Goal: Use online tool/utility: Utilize a website feature to perform a specific function

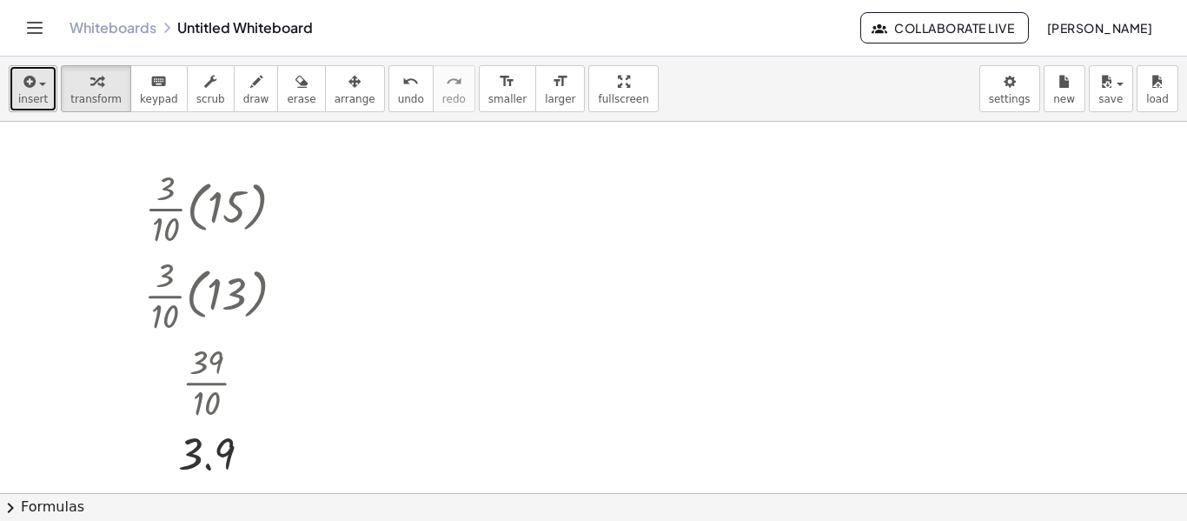
click at [34, 96] on span "insert" at bounding box center [33, 99] width 30 height 12
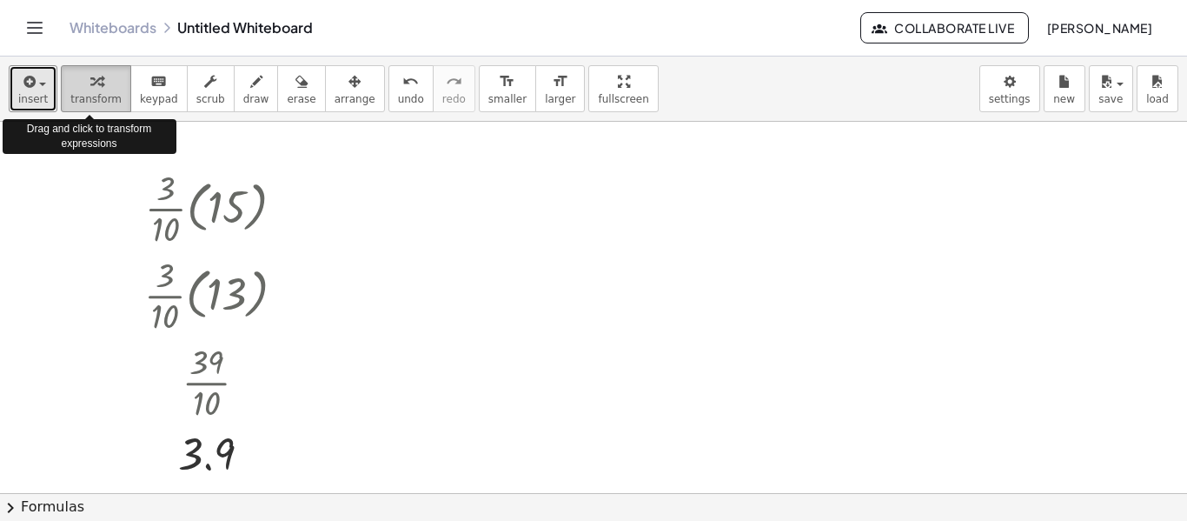
click at [102, 93] on span "transform" at bounding box center [95, 99] width 51 height 12
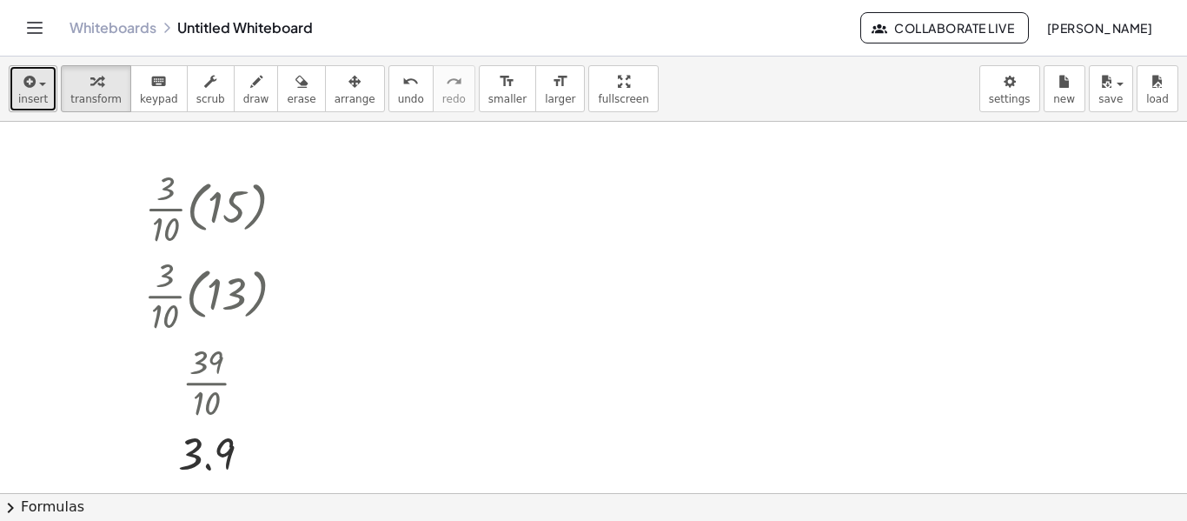
click at [42, 96] on span "insert" at bounding box center [33, 99] width 30 height 12
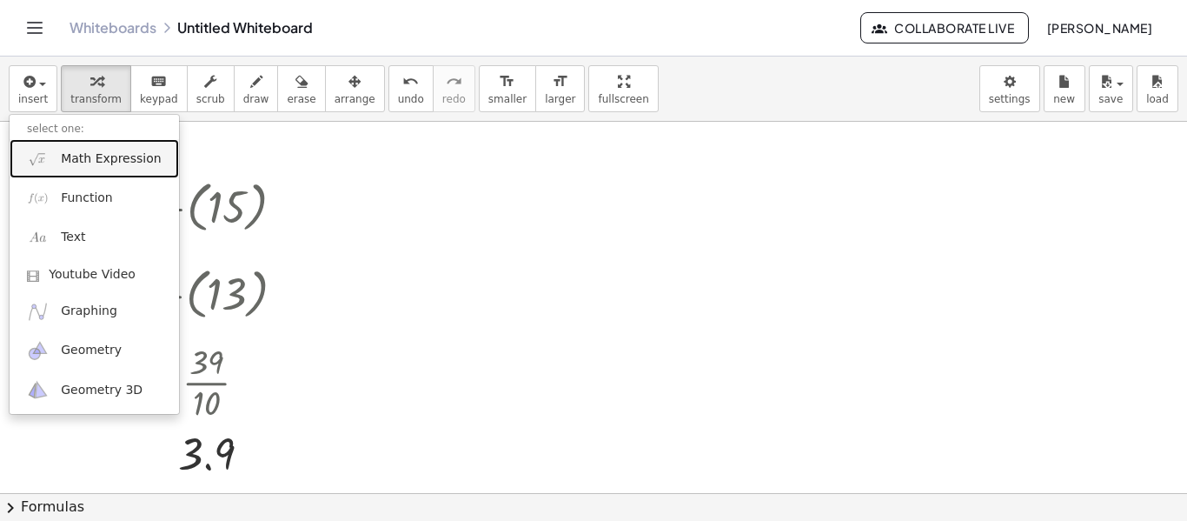
click at [106, 150] on span "Math Expression" at bounding box center [111, 158] width 100 height 17
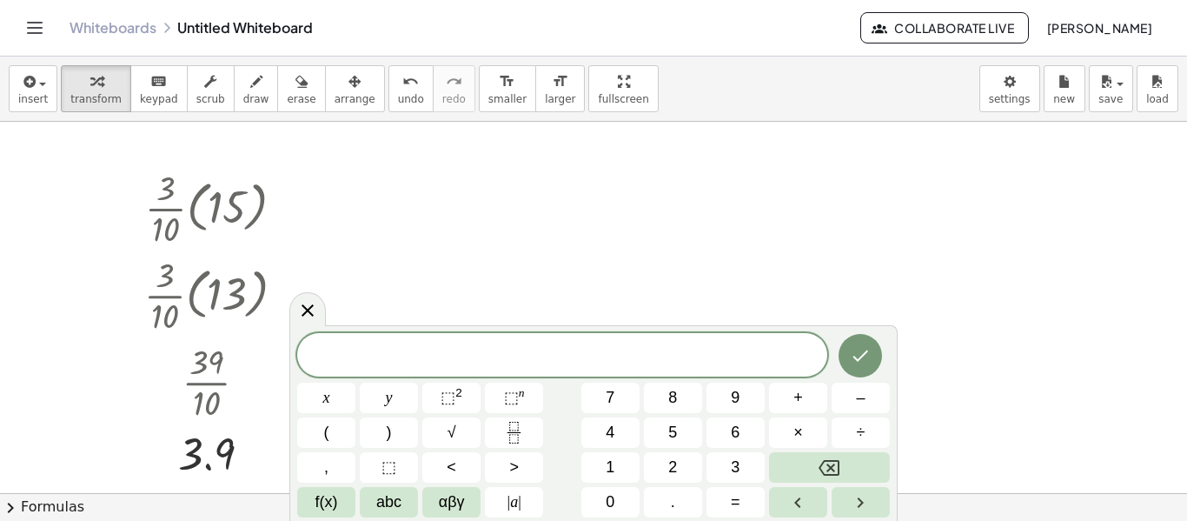
scroll to position [3, 0]
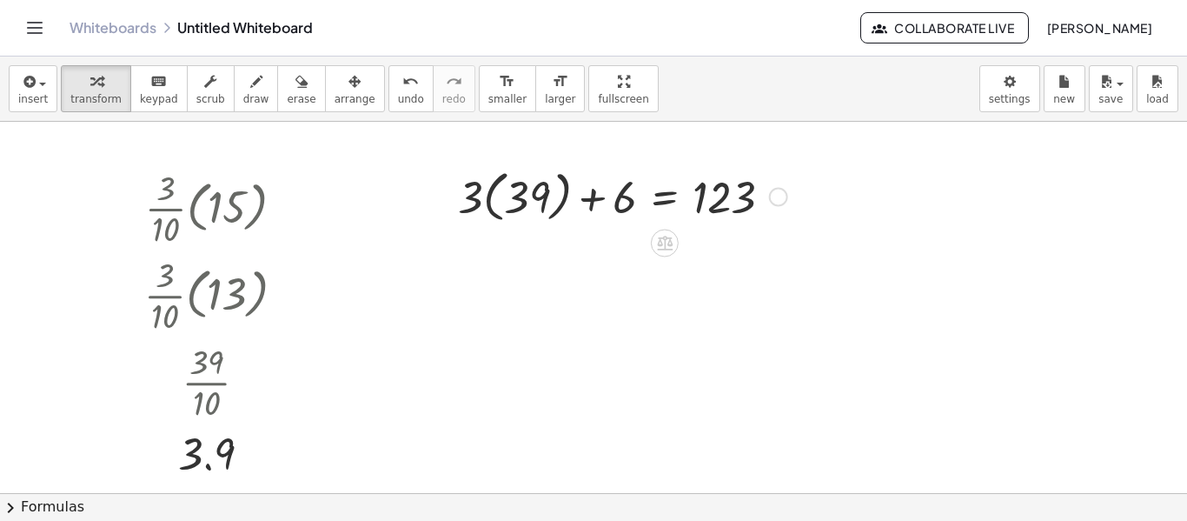
click at [484, 189] on div at bounding box center [622, 194] width 347 height 63
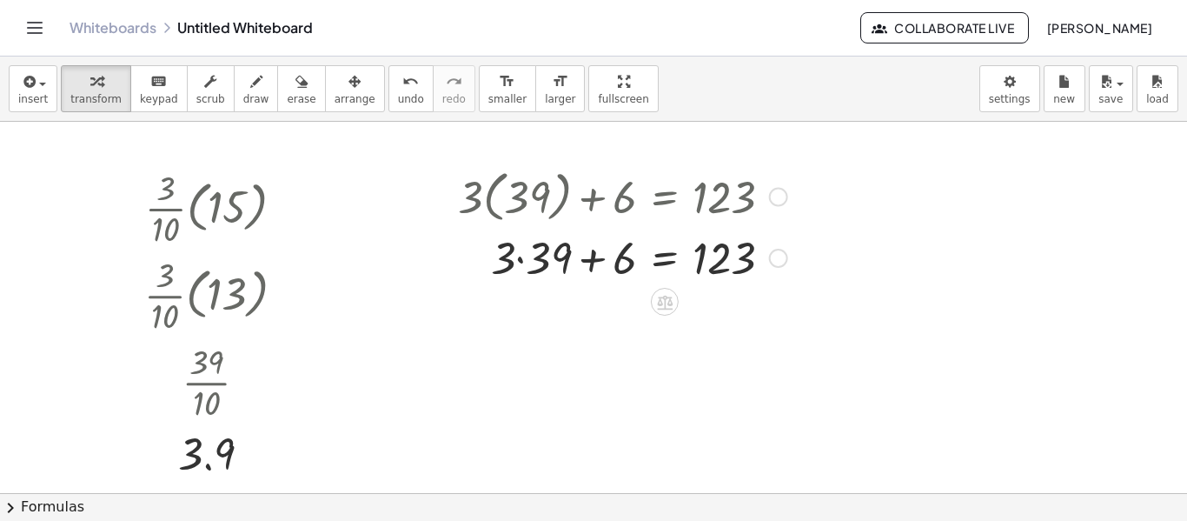
click at [521, 258] on div at bounding box center [622, 256] width 347 height 59
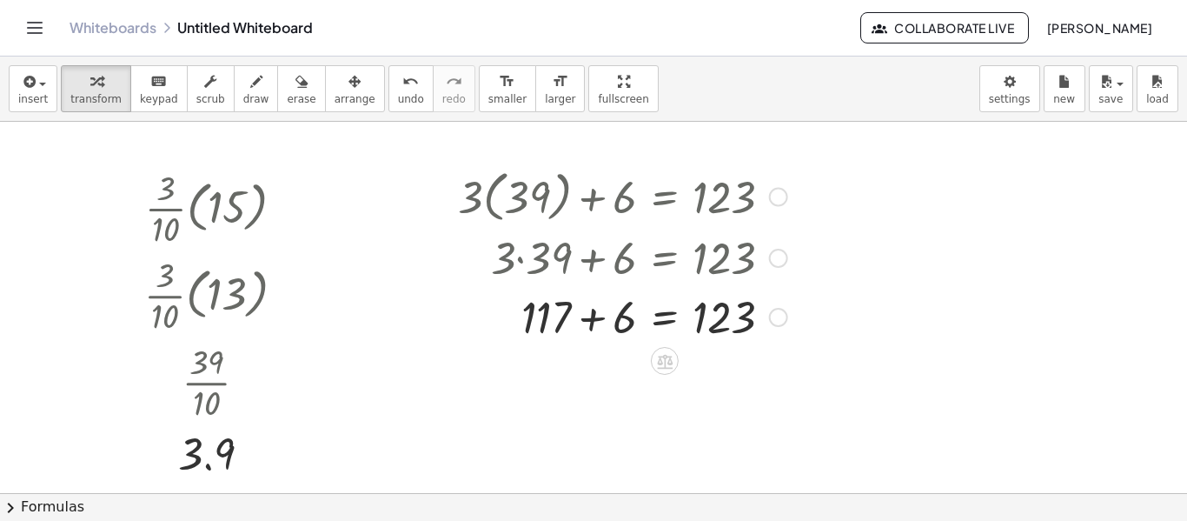
click at [592, 271] on div at bounding box center [606, 256] width 377 height 59
click at [595, 323] on div at bounding box center [622, 315] width 347 height 59
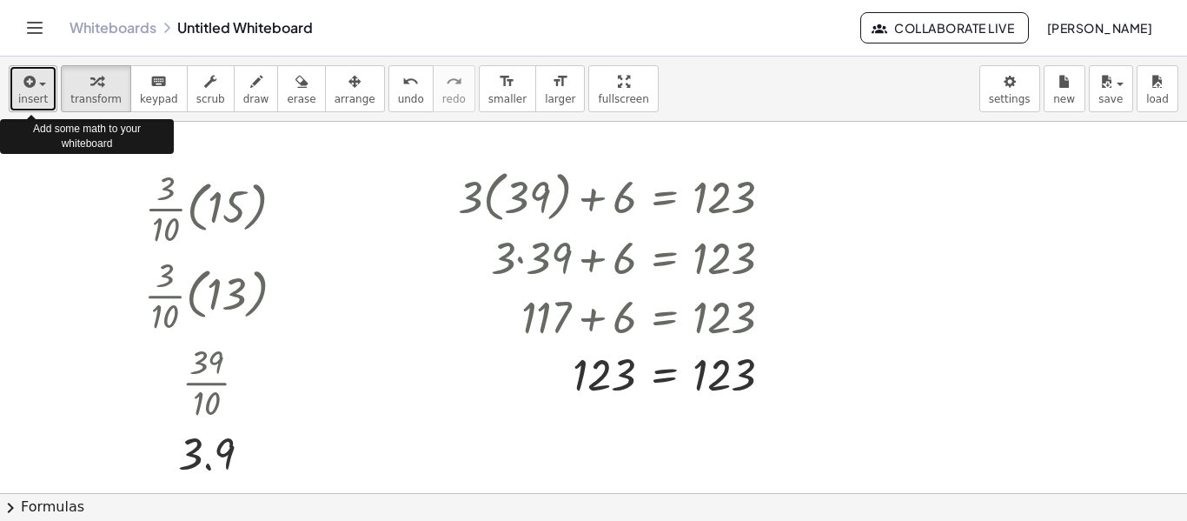
click at [33, 89] on icon "button" at bounding box center [28, 81] width 16 height 21
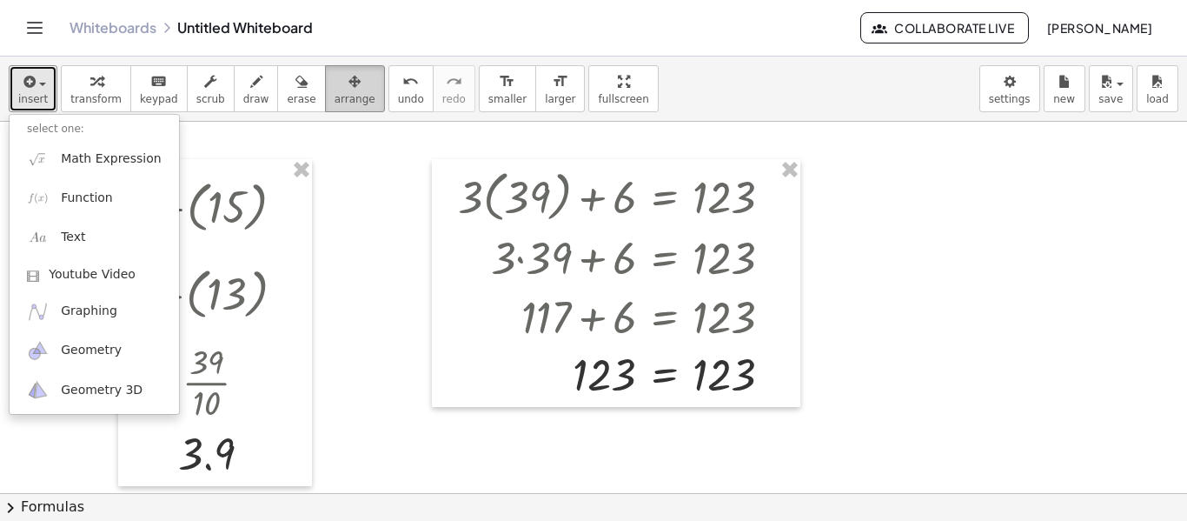
click at [335, 86] on div "button" at bounding box center [355, 80] width 41 height 21
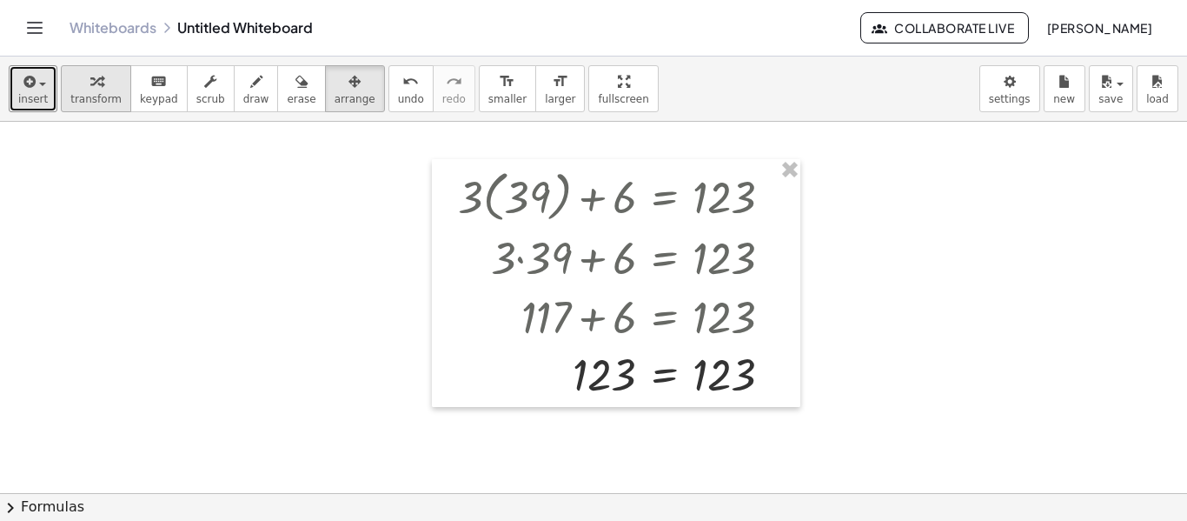
click at [90, 84] on icon "button" at bounding box center [96, 81] width 12 height 21
click at [545, 198] on div at bounding box center [622, 194] width 347 height 63
click at [781, 202] on div at bounding box center [778, 197] width 19 height 19
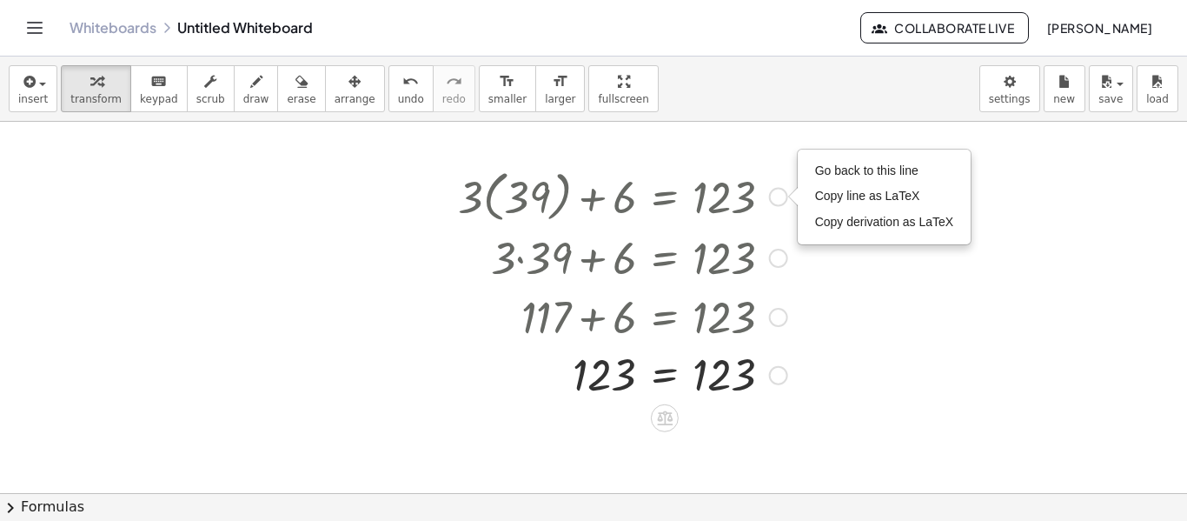
click at [781, 202] on div "Go back to this line Copy line as LaTeX Copy derivation as LaTeX" at bounding box center [778, 197] width 19 height 19
click at [535, 202] on div at bounding box center [622, 194] width 347 height 63
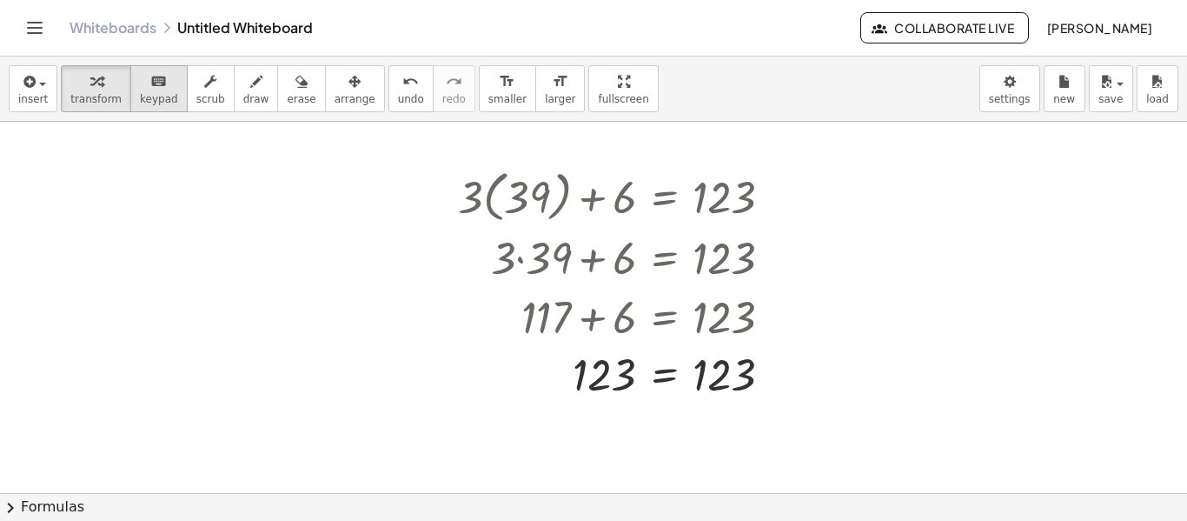
click at [140, 89] on div "keyboard" at bounding box center [159, 80] width 38 height 21
click at [93, 97] on span "transform" at bounding box center [95, 99] width 51 height 12
click at [533, 184] on div at bounding box center [622, 194] width 347 height 63
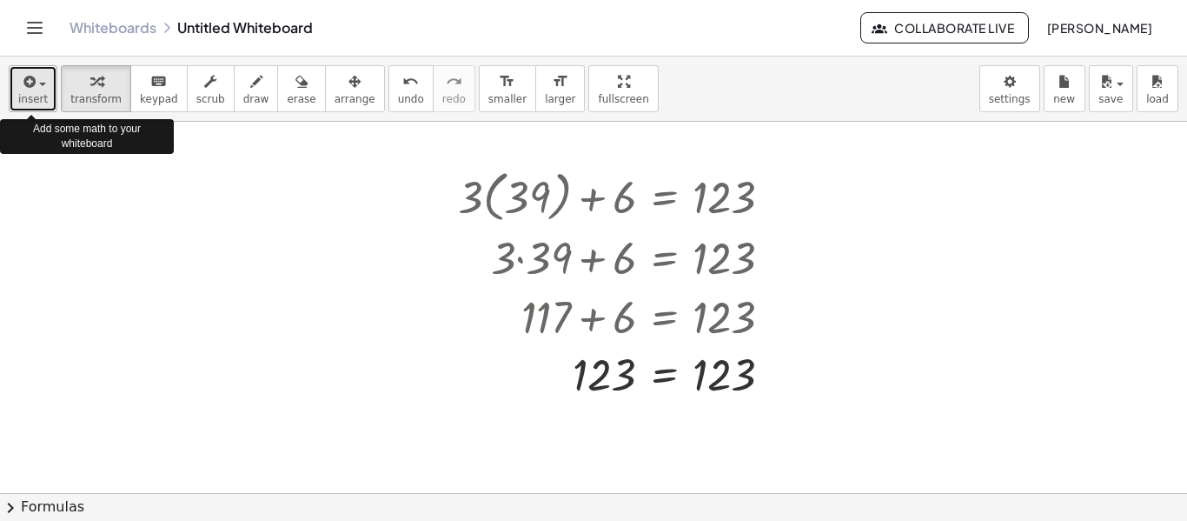
click at [17, 79] on button "insert" at bounding box center [33, 88] width 49 height 47
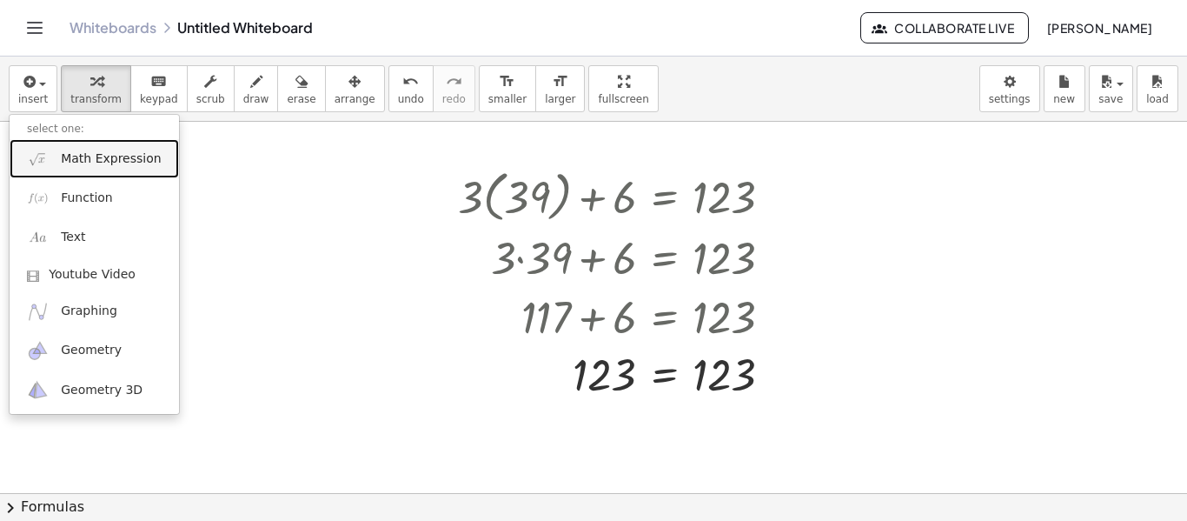
click at [115, 156] on span "Math Expression" at bounding box center [111, 158] width 100 height 17
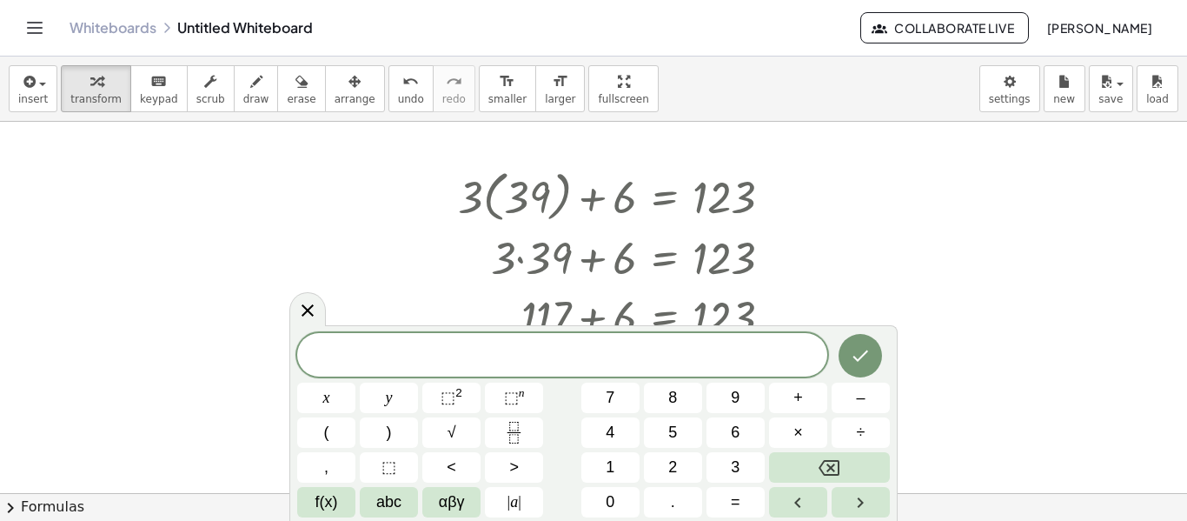
scroll to position [3, 0]
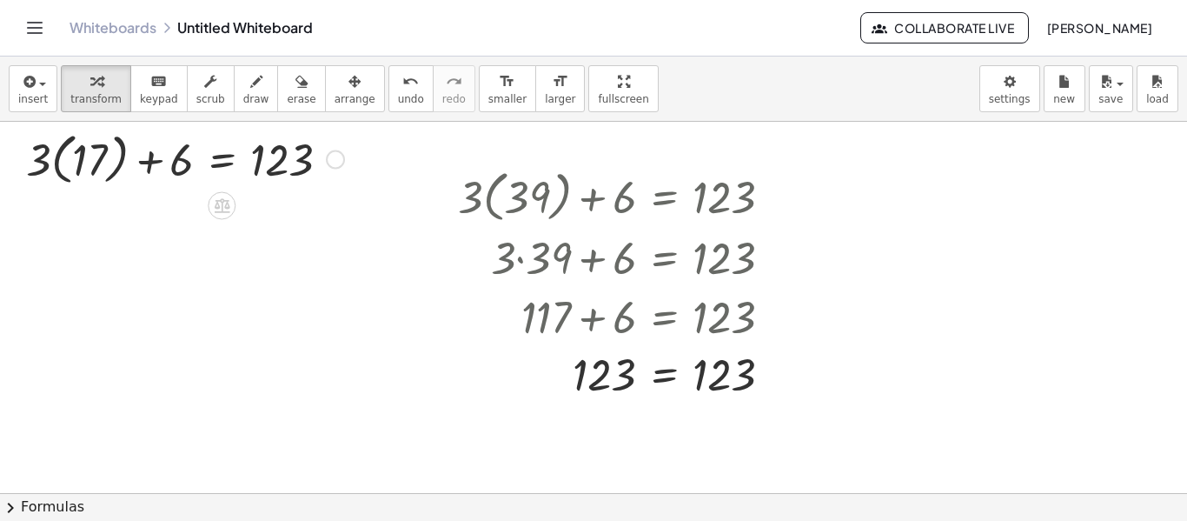
click at [57, 159] on div at bounding box center [184, 157] width 335 height 63
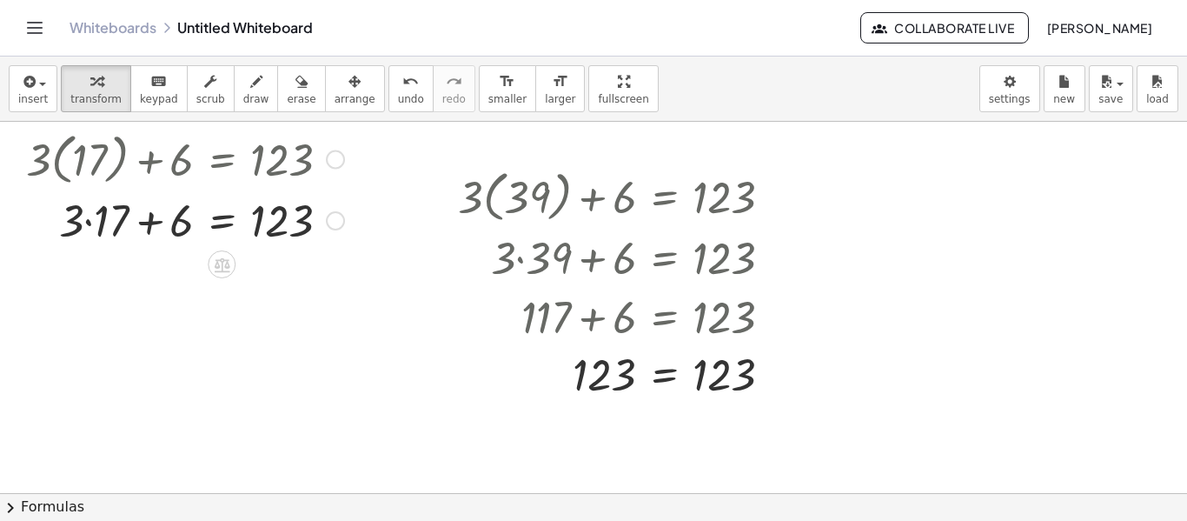
click at [89, 222] on div at bounding box center [184, 218] width 335 height 59
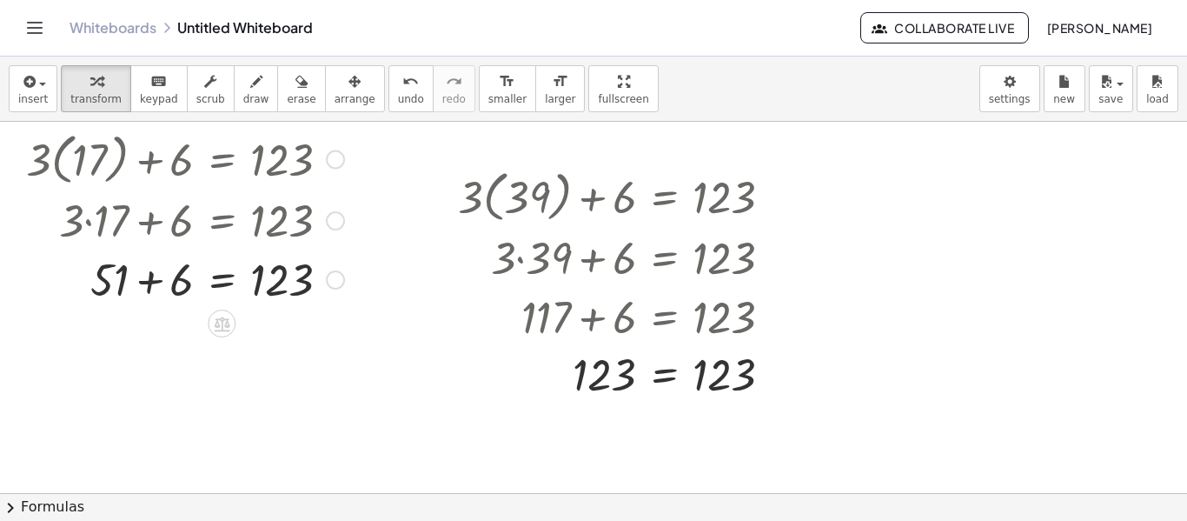
click at [153, 288] on div at bounding box center [184, 278] width 335 height 59
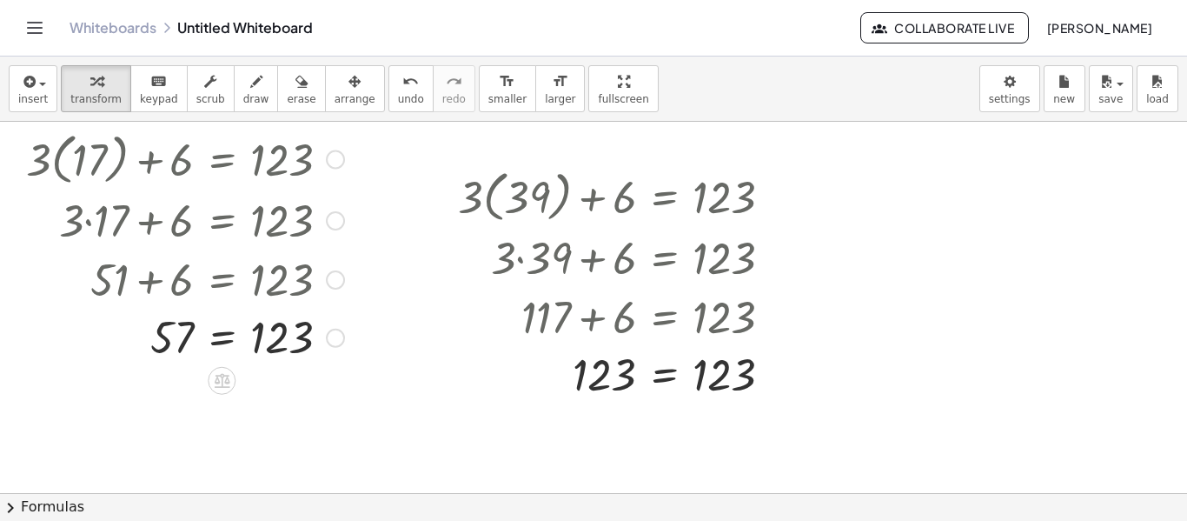
click at [229, 336] on div at bounding box center [184, 336] width 335 height 57
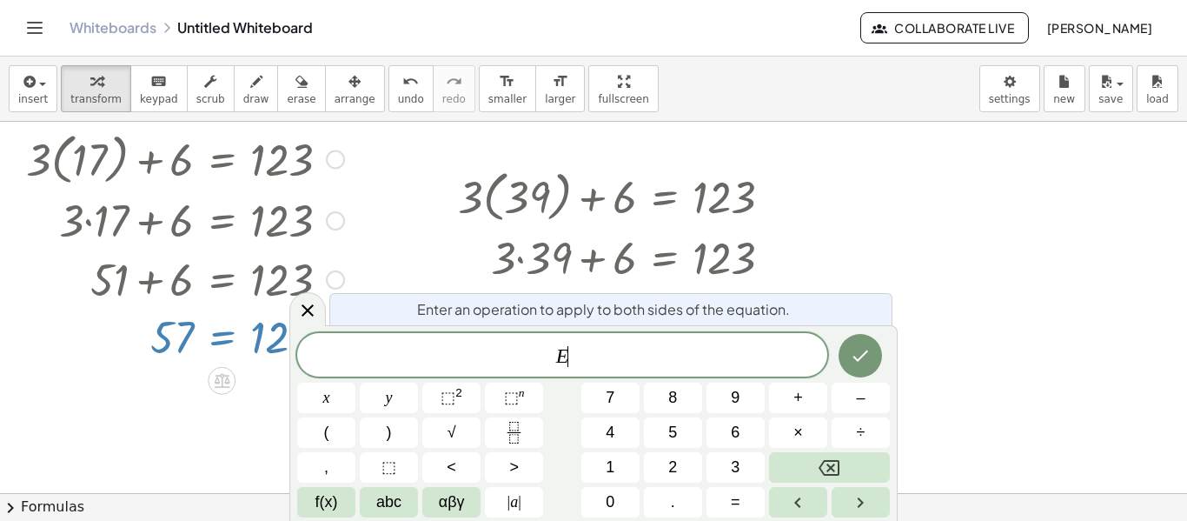
scroll to position [4, 0]
click at [312, 309] on icon at bounding box center [307, 310] width 21 height 21
